Goal: Task Accomplishment & Management: Manage account settings

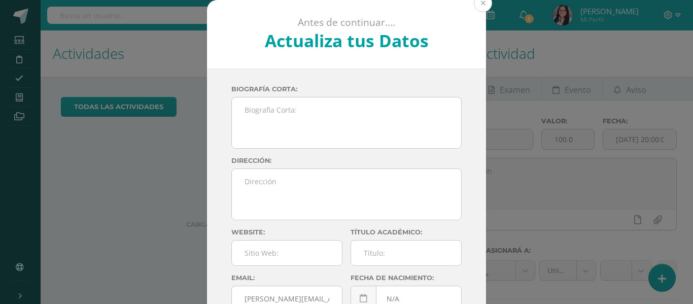
click at [480, 5] on button at bounding box center [483, 3] width 18 height 18
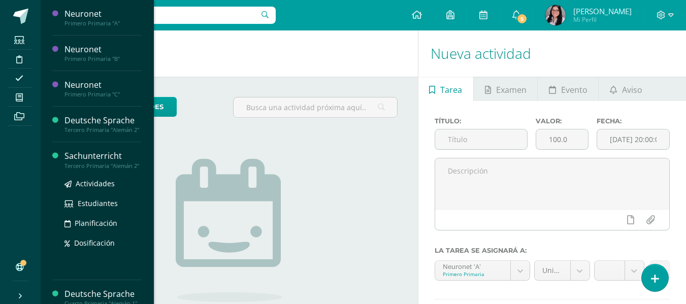
click at [94, 162] on div "Sachunterricht" at bounding box center [102, 156] width 77 height 12
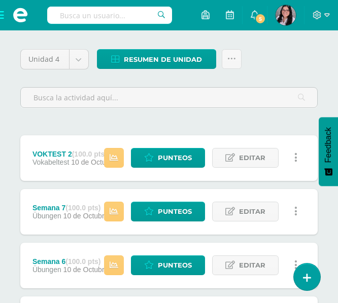
scroll to position [94, 0]
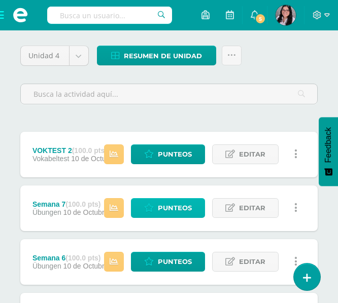
click at [153, 202] on link "Punteos" at bounding box center [168, 208] width 74 height 20
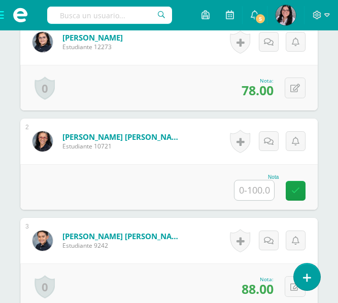
scroll to position [364, 0]
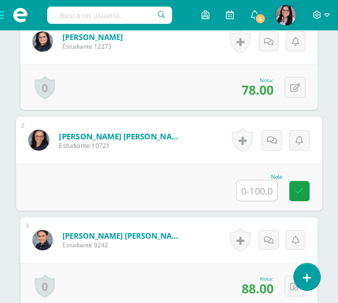
click at [246, 190] on input "text" at bounding box center [256, 191] width 41 height 20
type input "75"
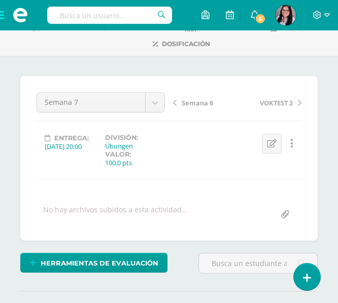
scroll to position [0, 0]
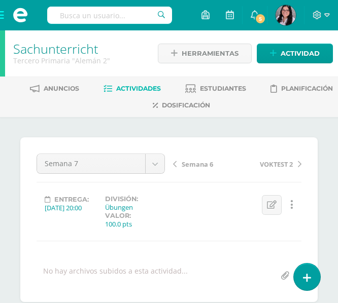
click at [190, 164] on span "Semana 6" at bounding box center [197, 164] width 31 height 9
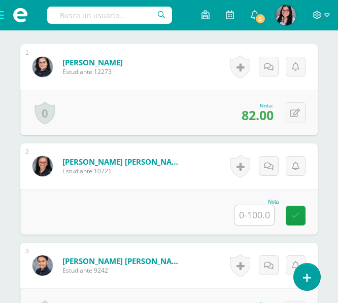
scroll to position [340, 0]
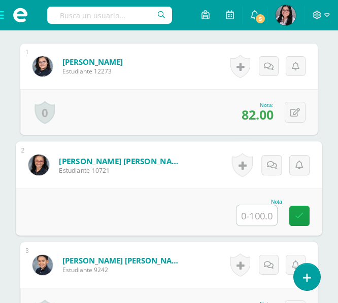
click at [259, 219] on input "text" at bounding box center [256, 216] width 41 height 20
type input "94"
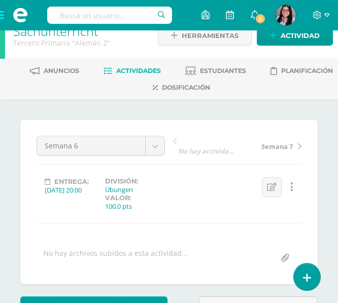
scroll to position [0, 0]
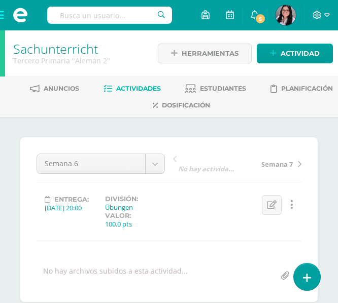
click at [3, 17] on span at bounding box center [20, 15] width 41 height 30
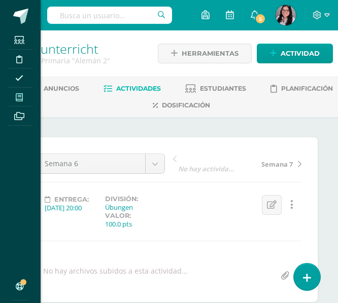
click at [28, 99] on span at bounding box center [19, 97] width 23 height 14
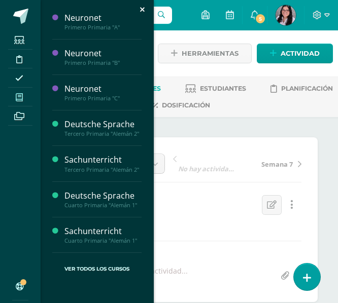
click at [28, 99] on span at bounding box center [19, 97] width 23 height 14
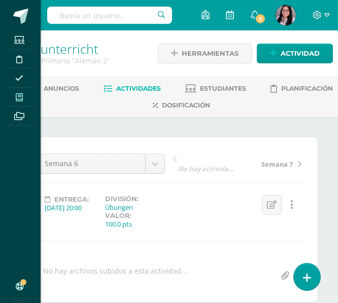
click at [17, 96] on icon at bounding box center [19, 97] width 7 height 8
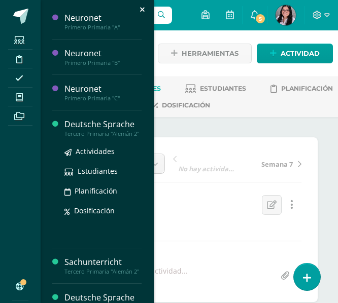
click at [80, 119] on div "Deutsche Sprache" at bounding box center [102, 125] width 77 height 12
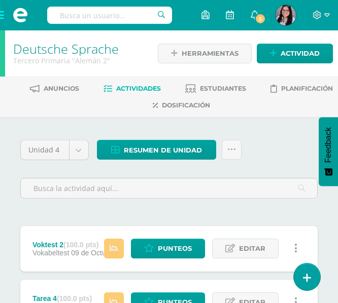
click at [302, 42] on div "Herramientas Detalle de asistencias Actividad" at bounding box center [245, 54] width 175 height 36
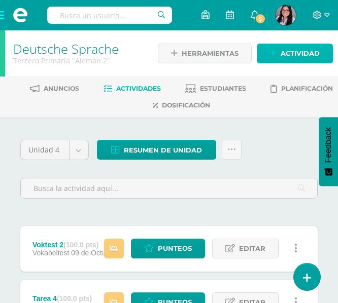
click at [302, 50] on span "Actividad" at bounding box center [300, 53] width 39 height 19
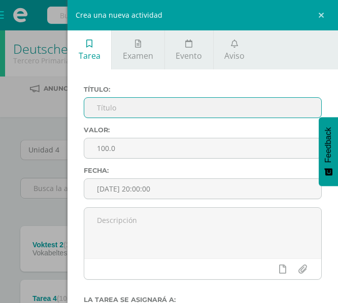
click at [194, 101] on input "text" at bounding box center [202, 108] width 237 height 20
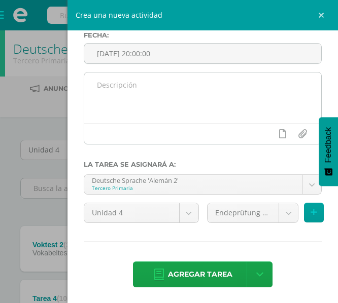
scroll to position [137, 0]
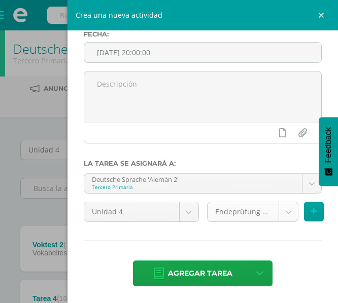
type input "Heft"
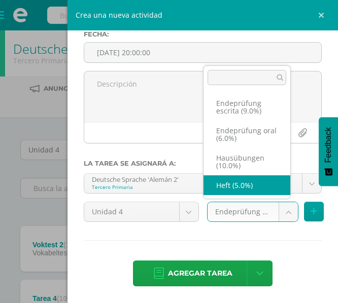
select select "233190"
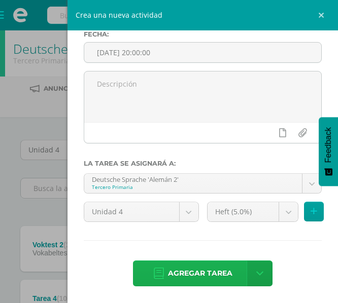
click at [209, 268] on span "Agregar tarea" at bounding box center [200, 273] width 64 height 25
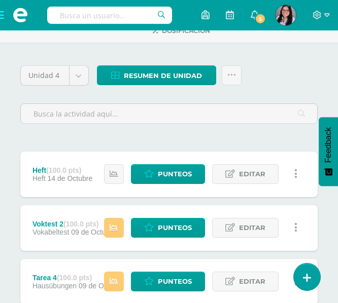
scroll to position [76, 0]
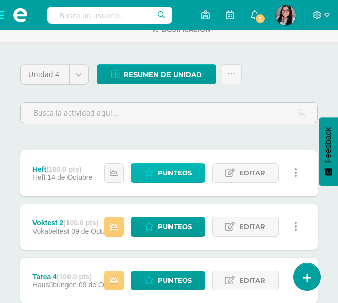
click at [184, 164] on span "Punteos" at bounding box center [175, 173] width 34 height 19
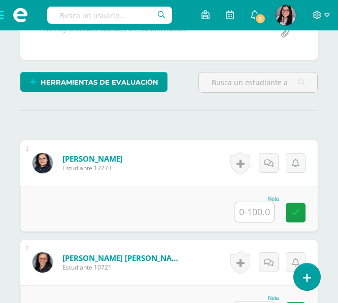
scroll to position [243, 0]
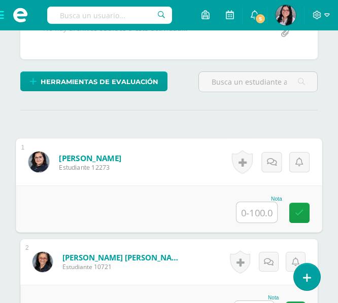
click at [253, 220] on input "text" at bounding box center [256, 212] width 41 height 20
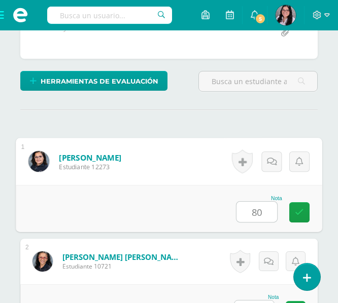
type input "80"
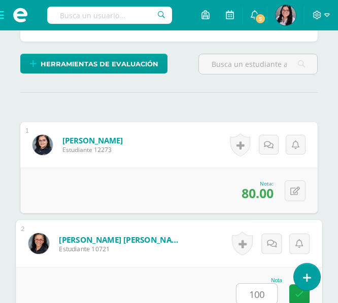
type input "100"
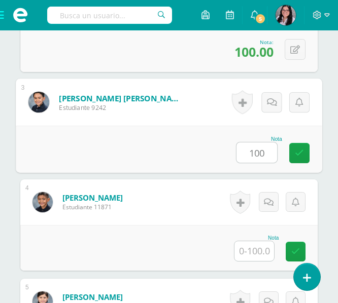
type input "100"
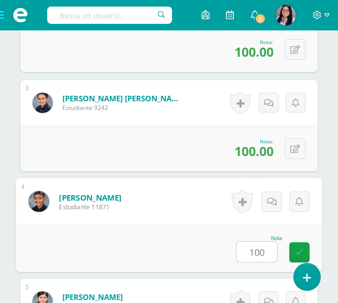
type input "100"
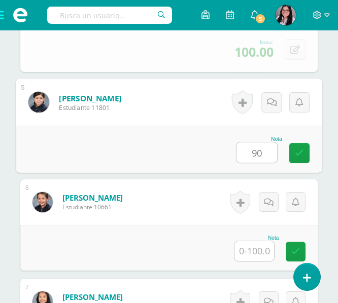
type input "90"
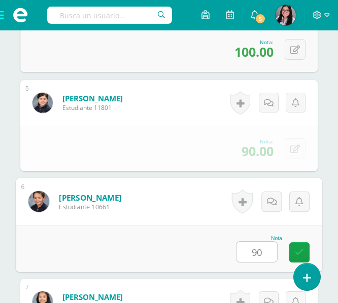
type input "90"
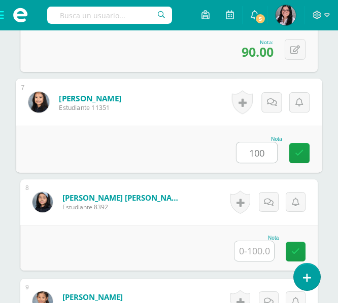
type input "100"
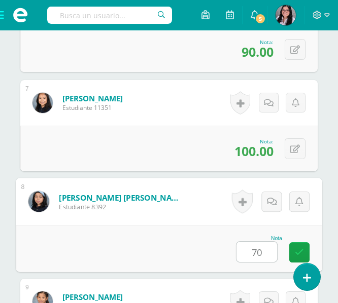
type input "70"
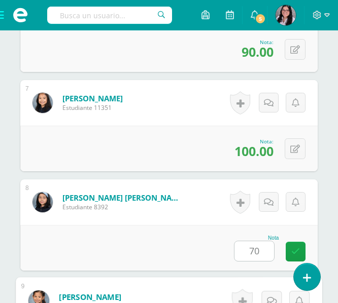
scroll to position [1099, 0]
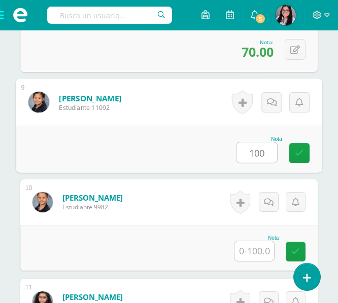
type input "100"
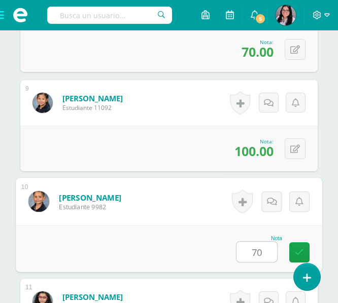
type input "70"
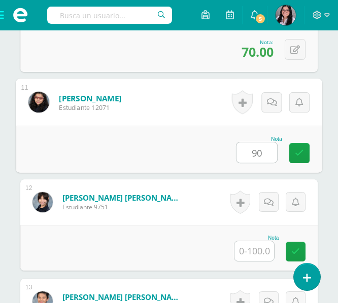
type input "90"
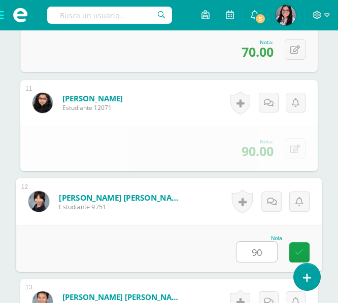
type input "90"
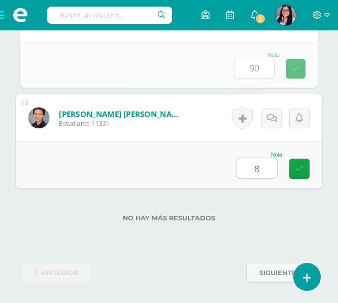
type input "85"
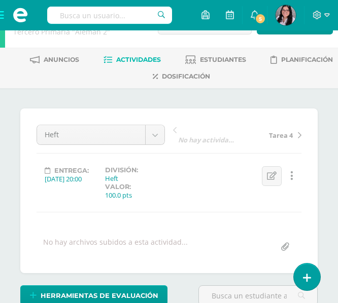
scroll to position [0, 0]
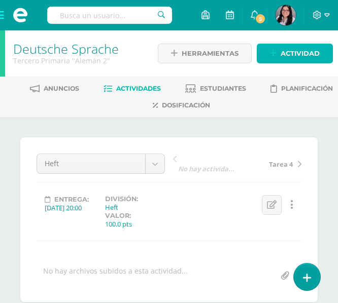
click at [302, 56] on span "Actividad" at bounding box center [300, 53] width 39 height 19
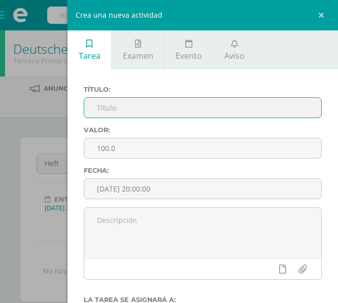
click at [135, 103] on input "text" at bounding box center [202, 108] width 237 height 20
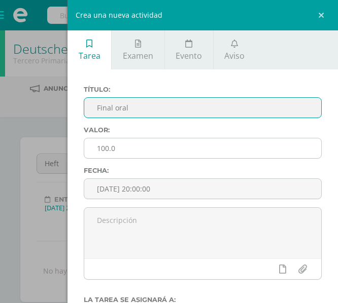
scroll to position [138, 0]
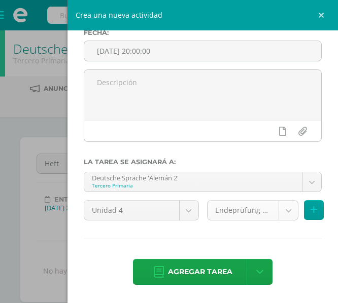
type input "Final oral"
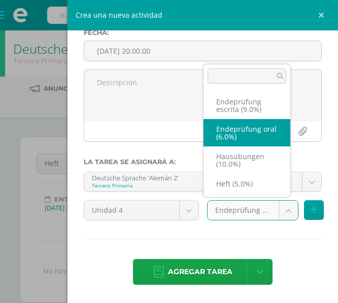
select select "233187"
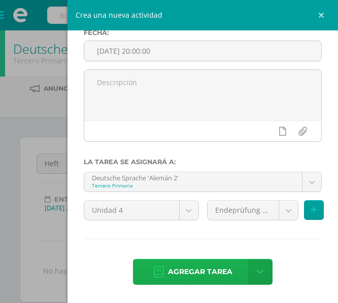
click at [176, 263] on span "Agregar tarea" at bounding box center [200, 272] width 64 height 25
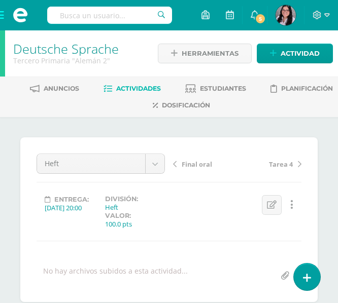
scroll to position [1, 0]
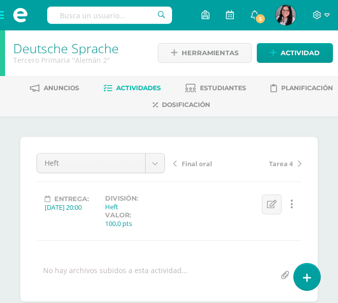
click at [184, 166] on span "Final oral" at bounding box center [197, 163] width 30 height 9
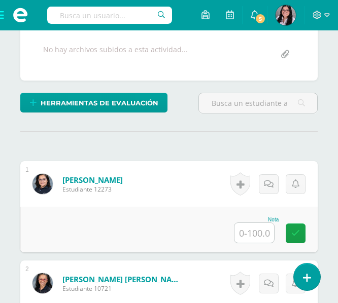
scroll to position [234, 0]
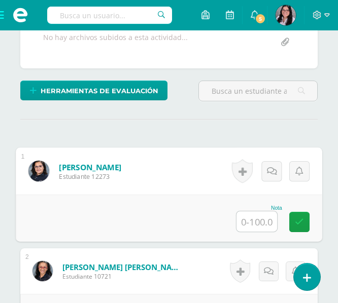
click at [247, 220] on input "text" at bounding box center [256, 222] width 41 height 20
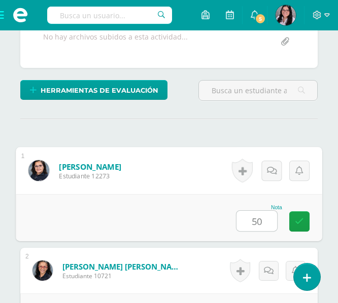
type input "50"
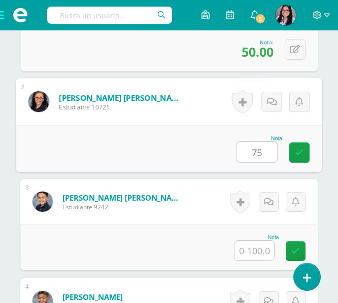
type input "75"
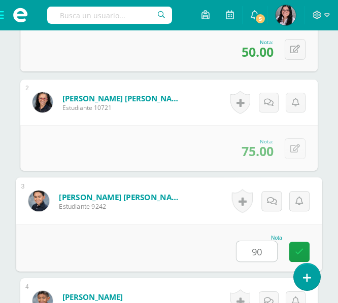
type input "90"
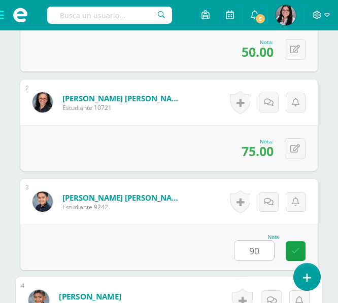
scroll to position [602, 0]
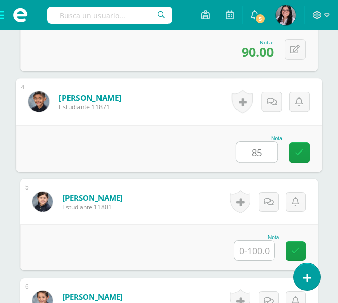
type input "85"
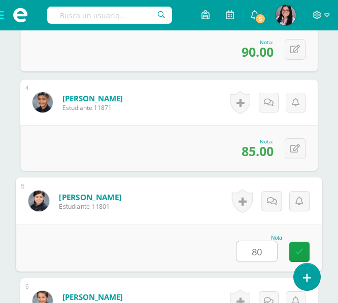
type input "80"
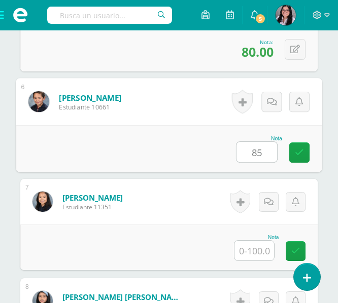
type input "85"
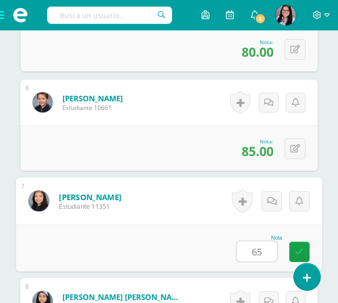
type input "65"
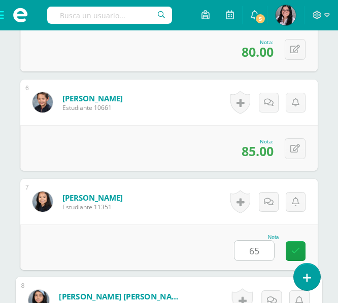
scroll to position [1000, 0]
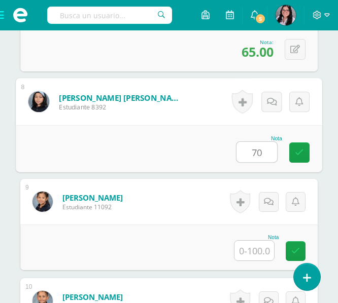
type input "70"
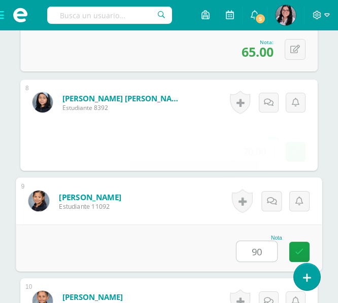
type input "90"
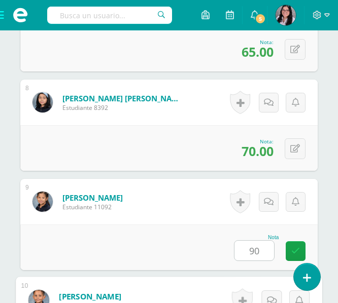
scroll to position [1199, 0]
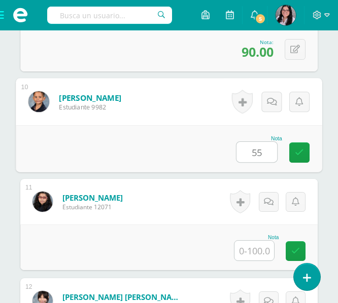
type input "55"
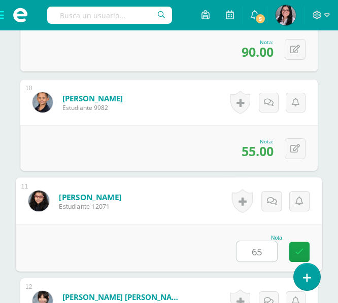
type input "65"
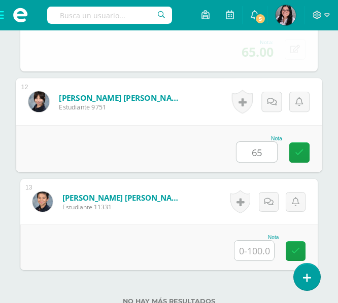
type input "65"
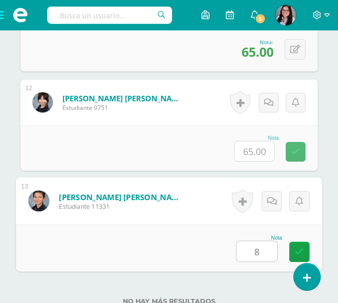
type input "80"
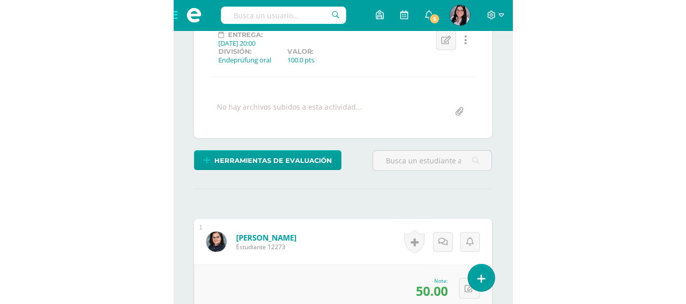
scroll to position [0, 0]
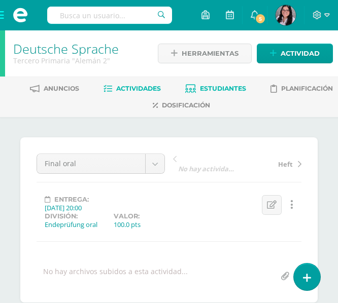
click at [211, 92] on span "Estudiantes" at bounding box center [223, 89] width 46 height 8
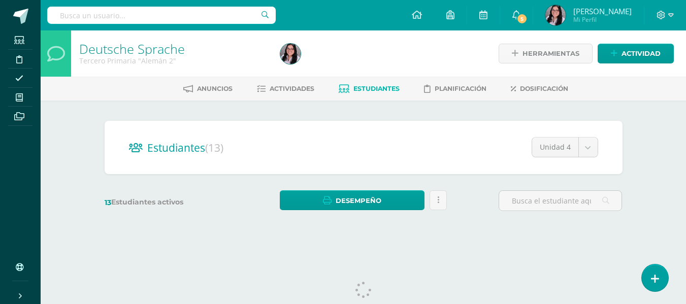
click at [315, 92] on ul "Anuncios Actividades Estudiantes Planificación Dosificación" at bounding box center [375, 88] width 645 height 17
click at [296, 88] on span "Actividades" at bounding box center [291, 89] width 45 height 8
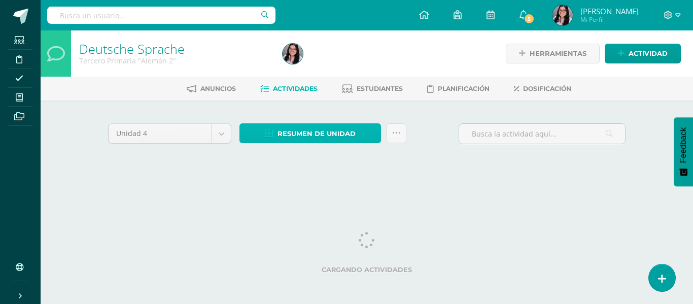
click at [344, 127] on span "Resumen de unidad" at bounding box center [317, 133] width 78 height 19
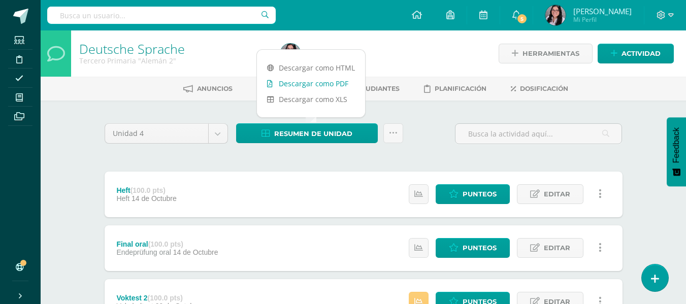
click at [327, 81] on link "Descargar como PDF" at bounding box center [311, 84] width 108 height 16
click at [316, 84] on link "Descargar como PDF" at bounding box center [311, 84] width 108 height 16
click at [325, 71] on link "Descargar como HTML" at bounding box center [311, 68] width 108 height 16
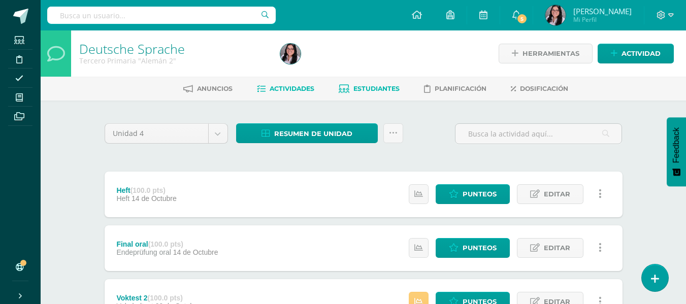
click at [390, 92] on span "Estudiantes" at bounding box center [376, 89] width 46 height 8
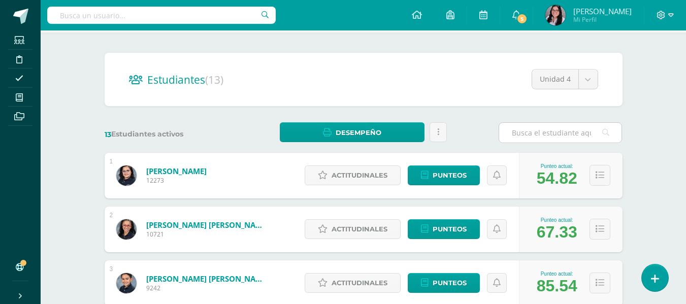
scroll to position [116, 0]
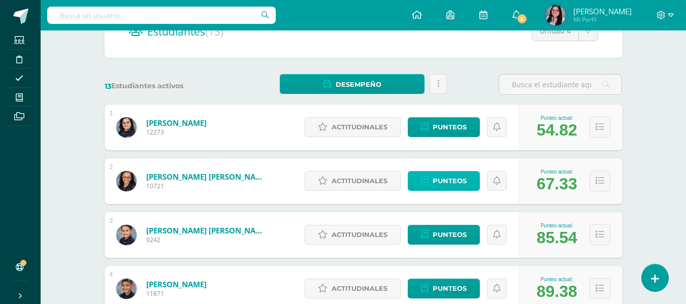
click at [463, 179] on span "Punteos" at bounding box center [449, 181] width 34 height 19
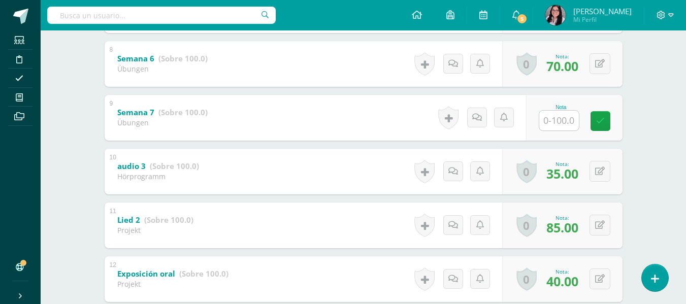
scroll to position [589, 0]
click at [545, 122] on input "text" at bounding box center [559, 120] width 40 height 20
type input "75"
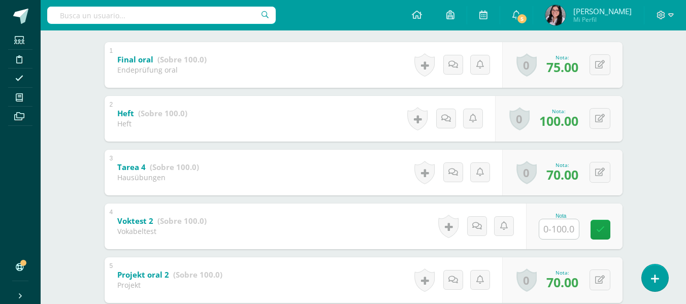
scroll to position [0, 0]
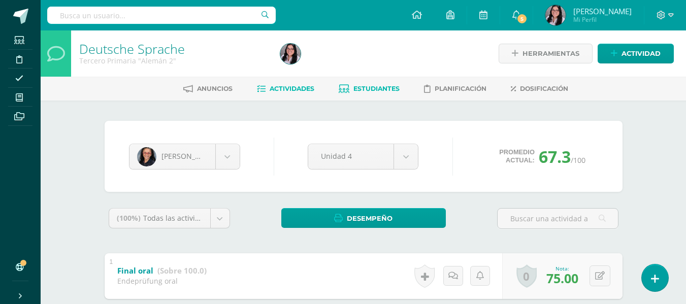
click at [272, 96] on link "Actividades" at bounding box center [285, 89] width 57 height 16
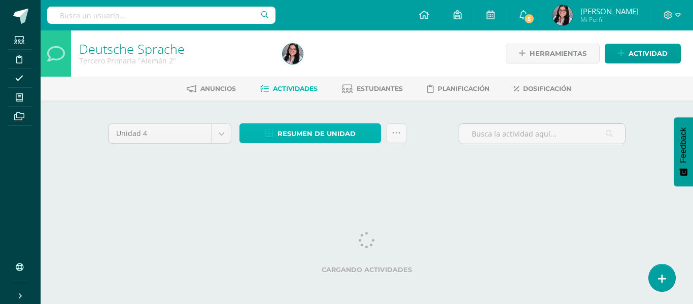
click at [350, 131] on span "Resumen de unidad" at bounding box center [317, 133] width 78 height 19
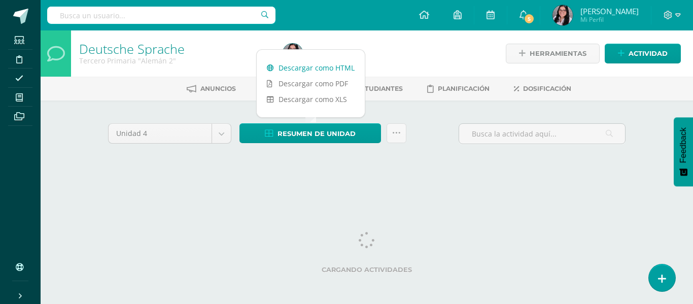
click at [334, 67] on link "Descargar como HTML" at bounding box center [311, 68] width 108 height 16
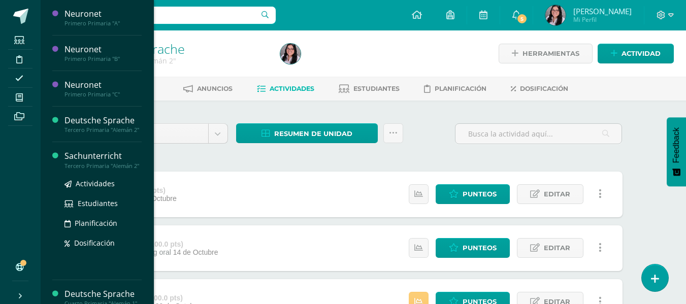
click at [93, 162] on div "Sachunterricht" at bounding box center [102, 156] width 77 height 12
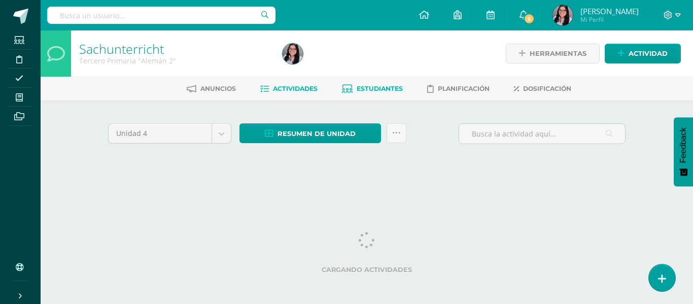
click at [357, 84] on link "Estudiantes" at bounding box center [372, 89] width 61 height 16
click at [287, 87] on span "Actividades" at bounding box center [295, 89] width 45 height 8
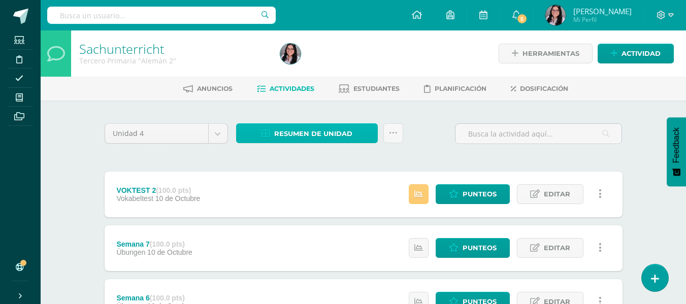
click at [305, 133] on span "Resumen de unidad" at bounding box center [313, 133] width 78 height 19
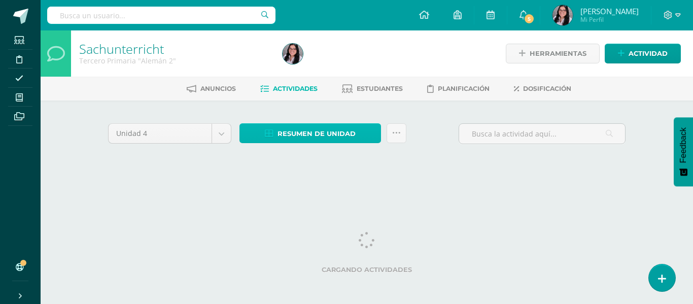
click at [310, 138] on span "Resumen de unidad" at bounding box center [317, 133] width 78 height 19
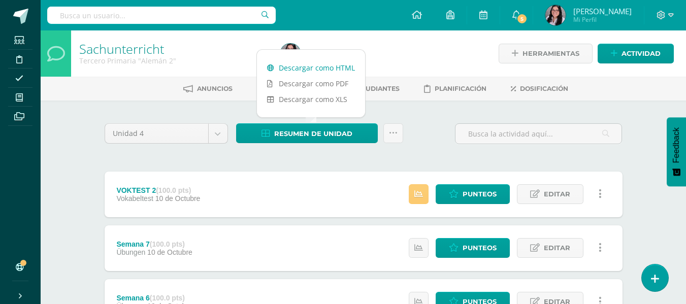
click at [329, 68] on link "Descargar como HTML" at bounding box center [311, 68] width 108 height 16
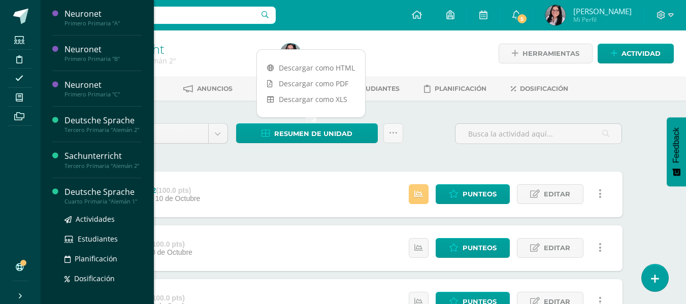
click at [93, 198] on div "Deutsche Sprache" at bounding box center [102, 192] width 77 height 12
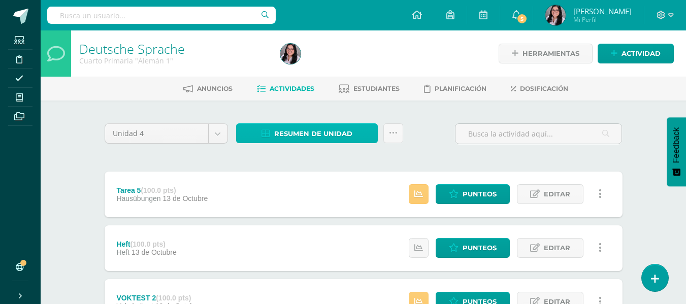
click at [332, 124] on span "Resumen de unidad" at bounding box center [313, 133] width 78 height 19
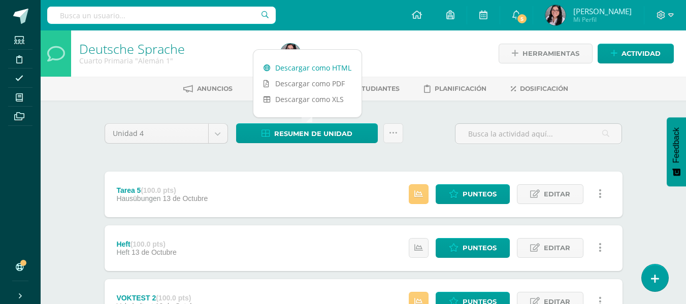
click at [318, 68] on link "Descargar como HTML" at bounding box center [307, 68] width 108 height 16
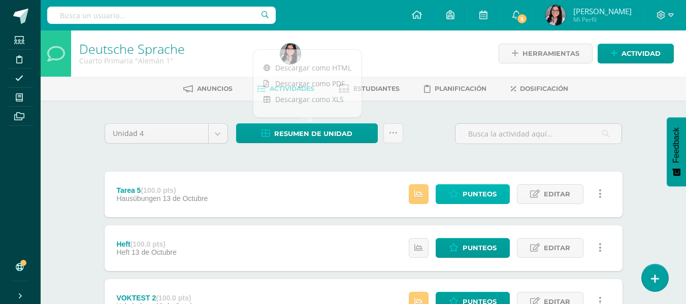
click at [486, 186] on span "Punteos" at bounding box center [479, 194] width 34 height 19
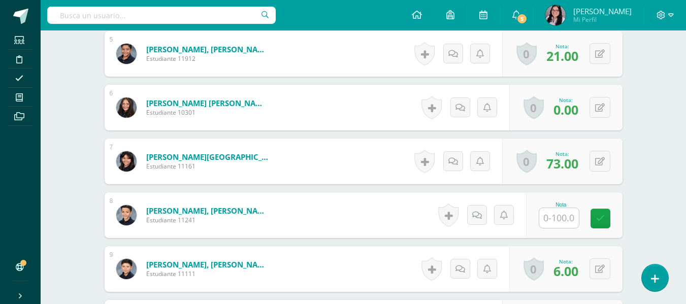
scroll to position [543, 0]
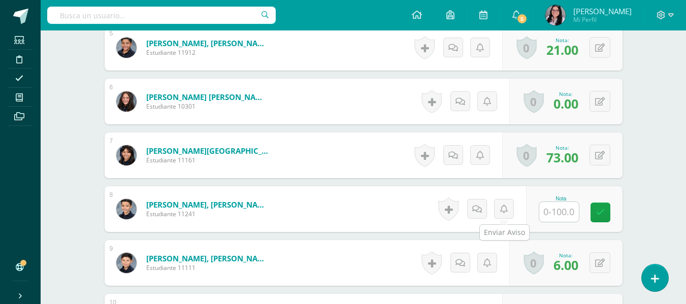
click at [549, 207] on input "text" at bounding box center [559, 212] width 40 height 20
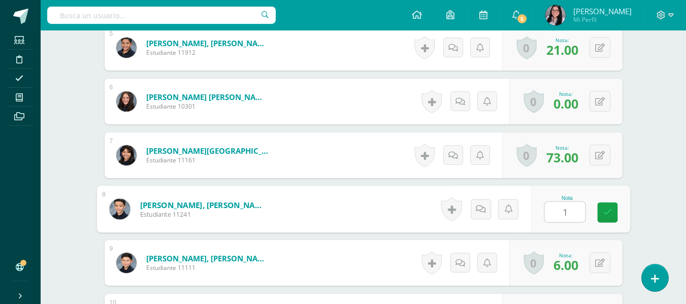
type input "15"
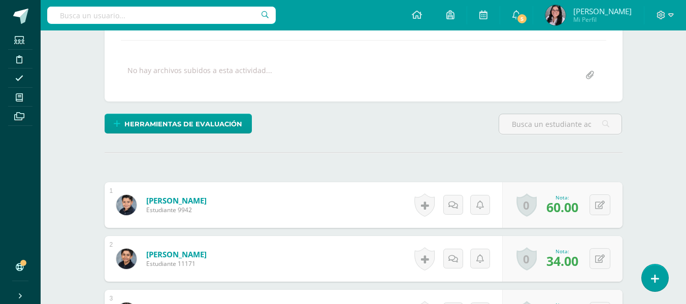
scroll to position [0, 0]
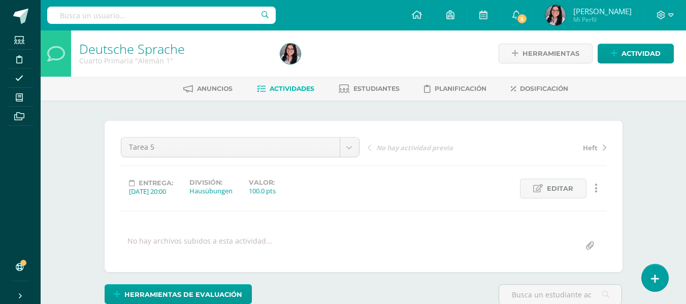
click at [269, 90] on span "Actividades" at bounding box center [291, 89] width 45 height 8
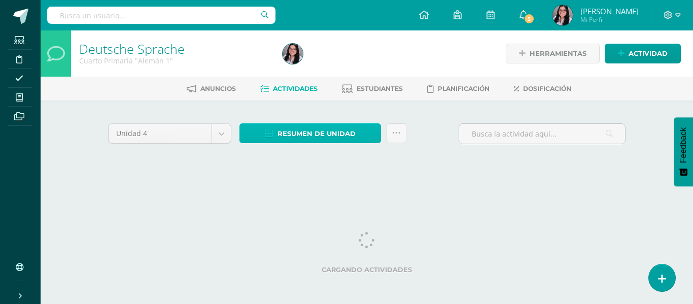
click at [289, 130] on span "Resumen de unidad" at bounding box center [317, 133] width 78 height 19
click at [309, 126] on span "Resumen de unidad" at bounding box center [317, 133] width 78 height 19
click at [308, 133] on span "Resumen de unidad" at bounding box center [317, 133] width 78 height 19
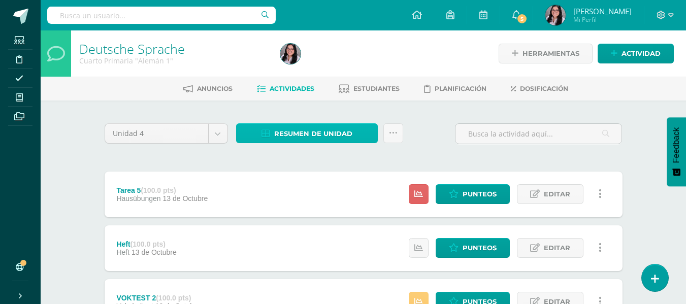
click at [276, 137] on span "Resumen de unidad" at bounding box center [313, 133] width 78 height 19
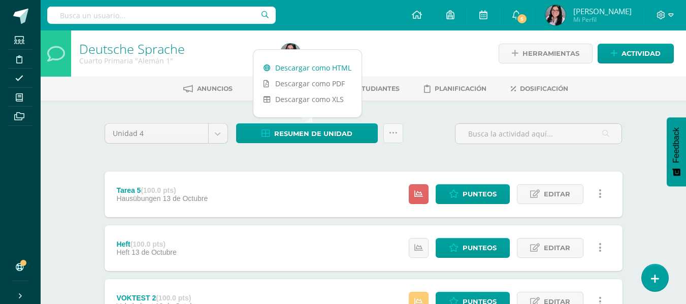
click at [319, 69] on link "Descargar como HTML" at bounding box center [307, 68] width 108 height 16
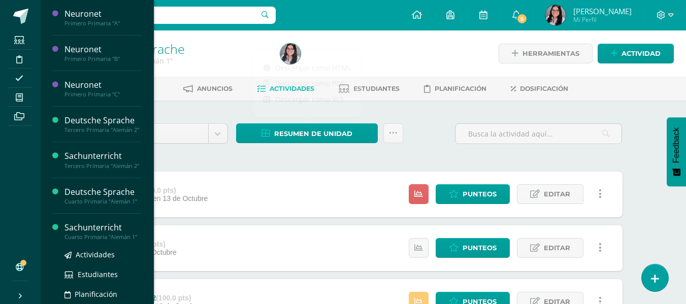
click at [82, 233] on div "Sachunterricht" at bounding box center [102, 228] width 77 height 12
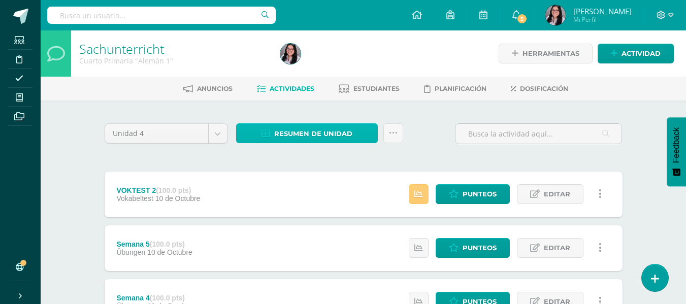
click at [323, 132] on span "Resumen de unidad" at bounding box center [313, 133] width 78 height 19
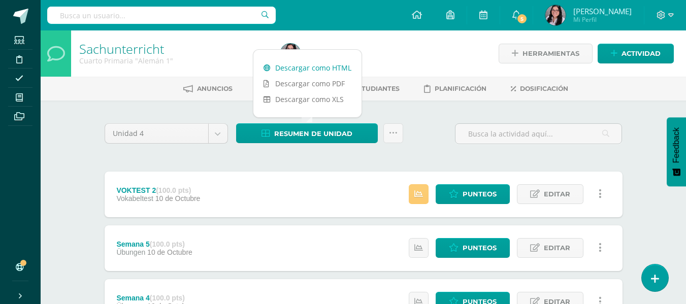
click at [308, 72] on link "Descargar como HTML" at bounding box center [307, 68] width 108 height 16
